Goal: Navigation & Orientation: Find specific page/section

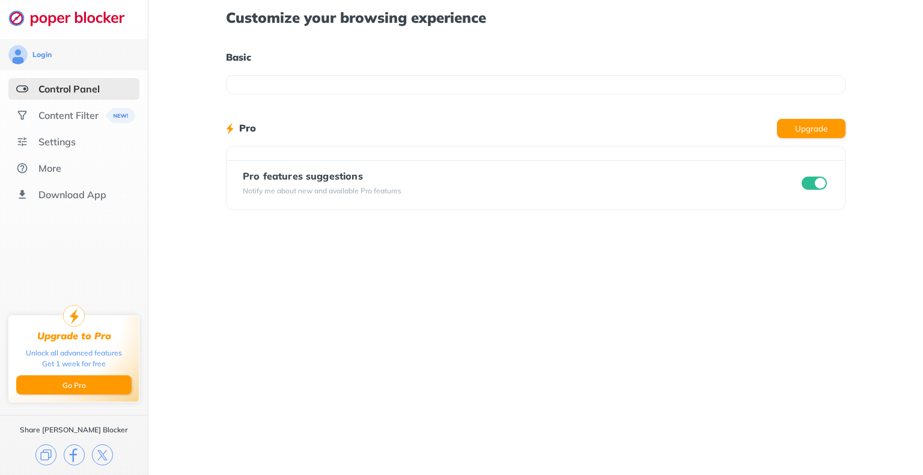
click at [602, 77] on div at bounding box center [535, 84] width 619 height 19
click at [36, 115] on div "Content Filter" at bounding box center [73, 116] width 131 height 22
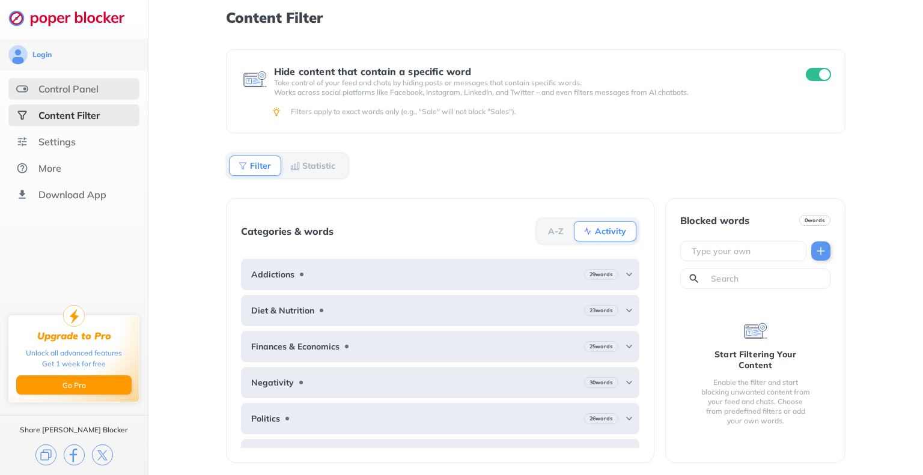
click at [49, 78] on div "Control Panel" at bounding box center [73, 89] width 131 height 22
